Goal: Book appointment/travel/reservation

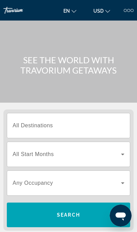
click at [92, 157] on span "Search widget" at bounding box center [67, 154] width 109 height 8
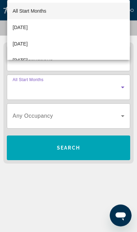
scroll to position [85, 0]
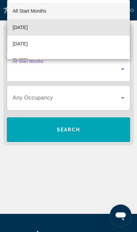
click at [90, 27] on mat-option "[DATE]" at bounding box center [68, 27] width 123 height 16
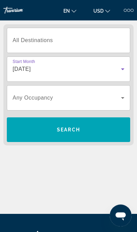
click at [106, 129] on span "Search widget" at bounding box center [69, 129] width 124 height 16
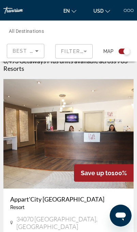
scroll to position [154, 0]
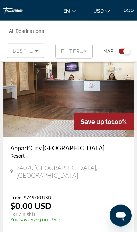
click at [99, 107] on img "Main content" at bounding box center [68, 82] width 130 height 109
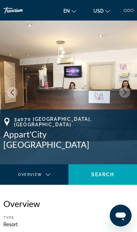
click at [125, 92] on icon "Next image" at bounding box center [125, 92] width 6 height 6
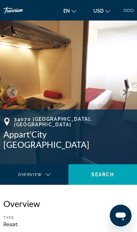
click at [125, 93] on icon "Next image" at bounding box center [125, 92] width 6 height 6
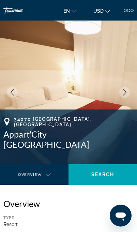
click at [122, 94] on icon "Next image" at bounding box center [125, 92] width 6 height 6
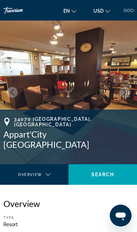
click at [126, 92] on icon "Next image" at bounding box center [124, 92] width 3 height 6
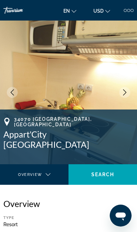
click at [126, 83] on img "Main content" at bounding box center [68, 91] width 137 height 143
click at [125, 86] on img "Main content" at bounding box center [68, 91] width 137 height 143
click at [122, 94] on icon "Next image" at bounding box center [125, 92] width 6 height 6
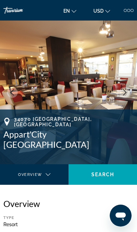
click at [129, 87] on img "Main content" at bounding box center [68, 91] width 137 height 143
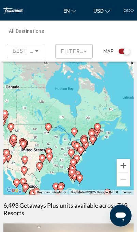
scroll to position [11, 0]
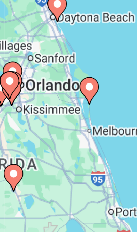
type input "**********"
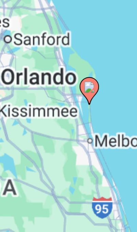
click at [67, 117] on image "Main content" at bounding box center [69, 119] width 4 height 4
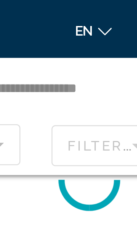
scroll to position [0, 0]
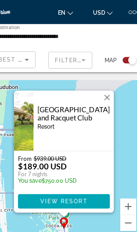
click at [78, 175] on span "Main content" at bounding box center [68, 171] width 79 height 16
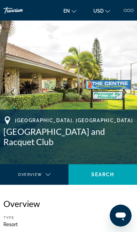
click at [53, 166] on div "Overview Photos Amenities Location Rooms Search" at bounding box center [34, 174] width 69 height 20
click at [47, 171] on div "Main content" at bounding box center [34, 180] width 58 height 19
